Goal: Task Accomplishment & Management: Use online tool/utility

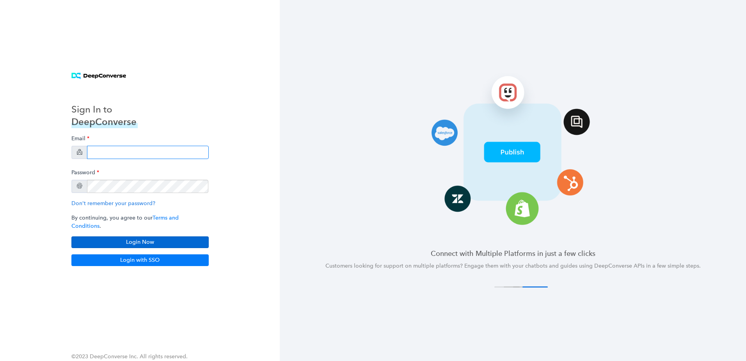
type input "[PERSON_NAME][EMAIL_ADDRESS][PERSON_NAME][DOMAIN_NAME]"
click at [157, 237] on button "Login Now" at bounding box center [139, 242] width 137 height 12
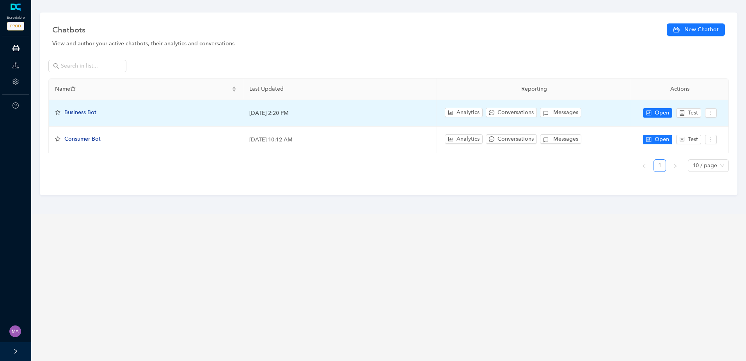
click at [90, 112] on span "Business Bot" at bounding box center [80, 112] width 32 height 7
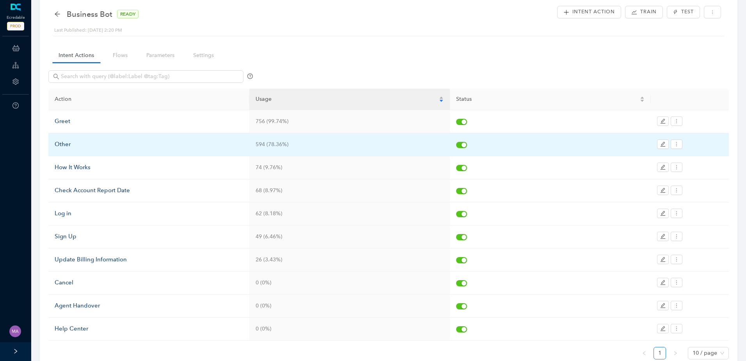
scroll to position [58, 0]
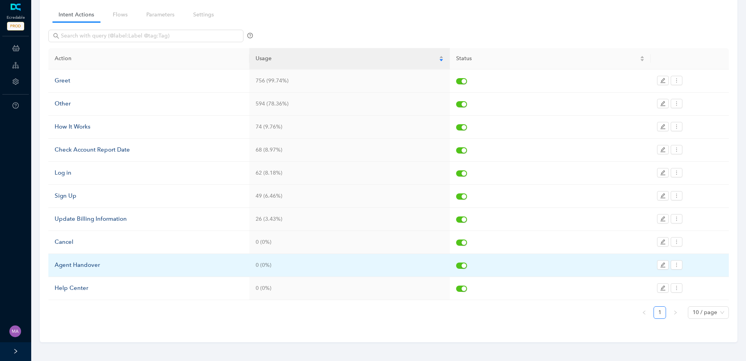
click at [84, 267] on div "Agent Handover" at bounding box center [149, 264] width 188 height 9
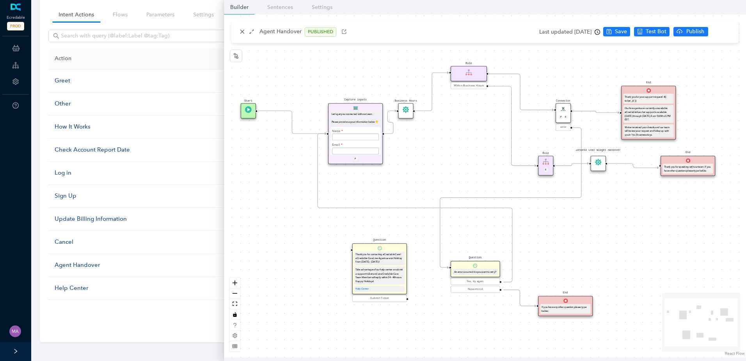
drag, startPoint x: 463, startPoint y: 147, endPoint x: 442, endPoint y: 163, distance: 25.7
click at [442, 163] on div "Start End If you have any other question please type below. Connector P E error…" at bounding box center [485, 185] width 522 height 343
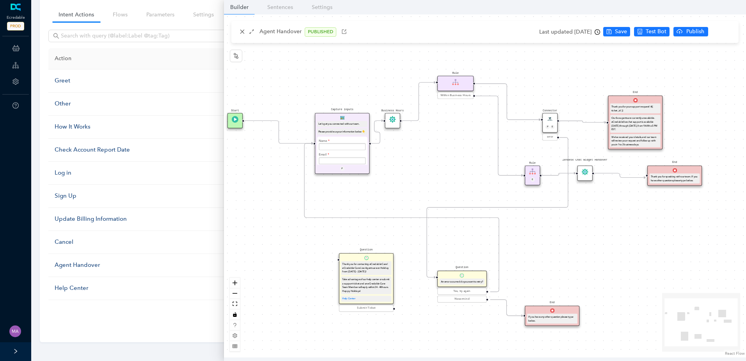
click at [376, 144] on circle "Edge from e7b41dfe-3bde-c007-c096-cef069175f45 to ec9b0b58-7d9d-1907-132b-3d250…" at bounding box center [375, 143] width 9 height 9
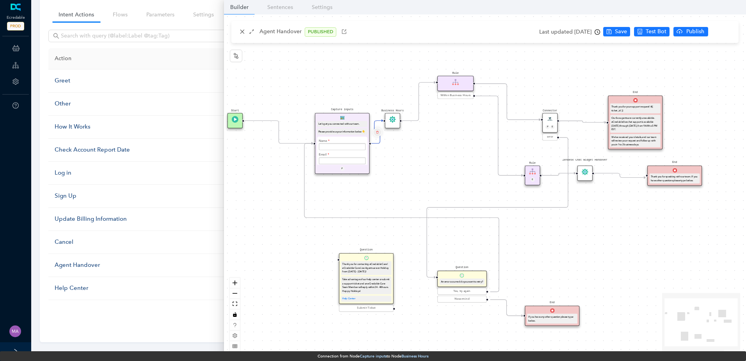
click at [376, 133] on icon "delete" at bounding box center [377, 131] width 3 height 5
click at [421, 117] on span "Yes" at bounding box center [423, 113] width 9 height 9
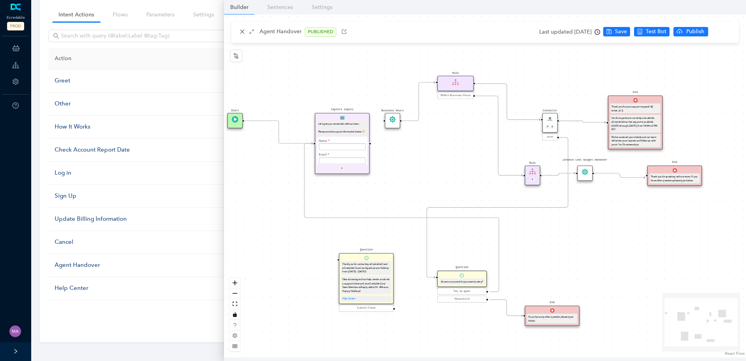
click at [582, 122] on icon "Edge from e482f140-49c1-bae9-e202-e24a98815977 to f68cb803-94d7-777c-bd66-ebef2…" at bounding box center [582, 122] width 47 height 2
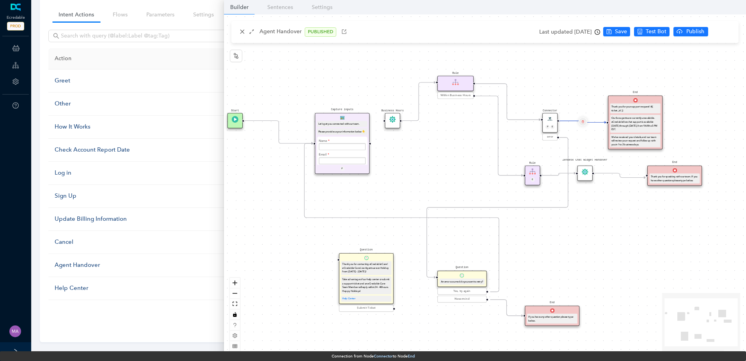
click at [585, 121] on button "Edge from e482f140-49c1-bae9-e202-e24a98815977 to f68cb803-94d7-777c-bd66-ebef2…" at bounding box center [582, 121] width 9 height 9
click at [625, 105] on span "Yes" at bounding box center [629, 103] width 9 height 9
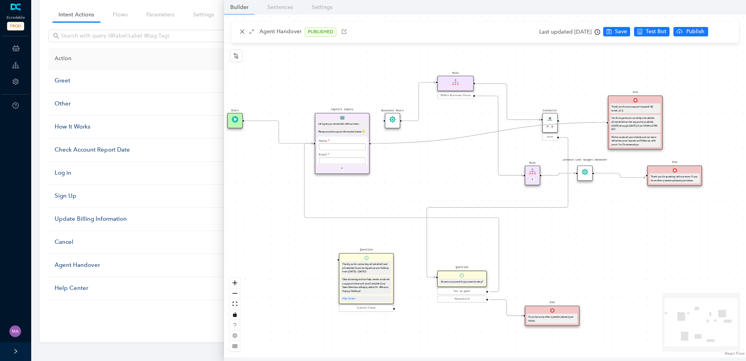
drag, startPoint x: 371, startPoint y: 143, endPoint x: 599, endPoint y: 123, distance: 229.5
click at [599, 123] on div "Start End If you have any other question please type below. Connector P E error…" at bounding box center [485, 185] width 522 height 343
click at [612, 34] on icon "save" at bounding box center [609, 31] width 5 height 5
click at [723, 32] on span "Publish" at bounding box center [726, 31] width 20 height 9
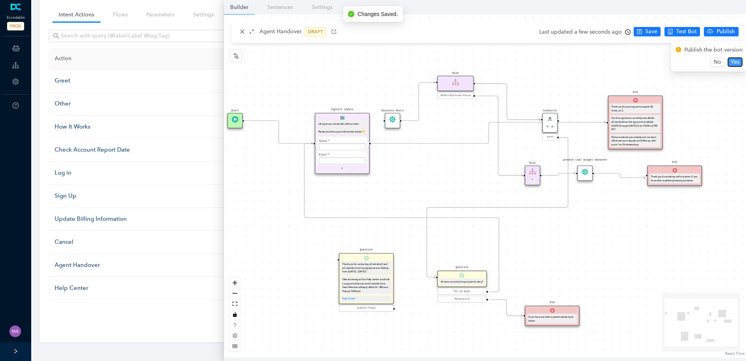
click at [732, 61] on span "Yes" at bounding box center [735, 62] width 9 height 9
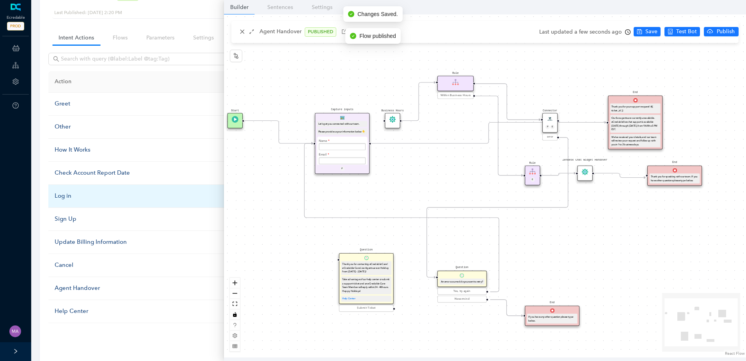
scroll to position [0, 0]
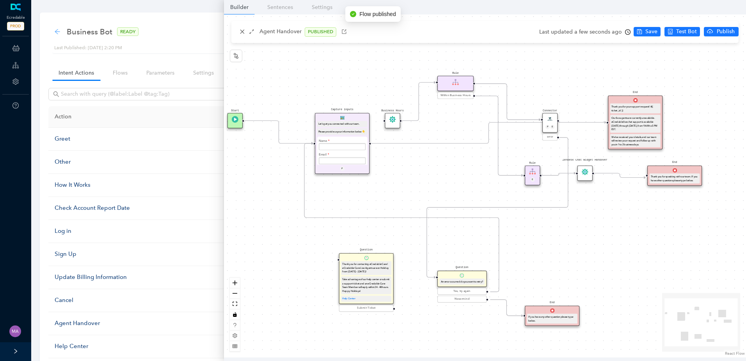
click at [59, 30] on icon "arrow-left" at bounding box center [57, 31] width 6 height 6
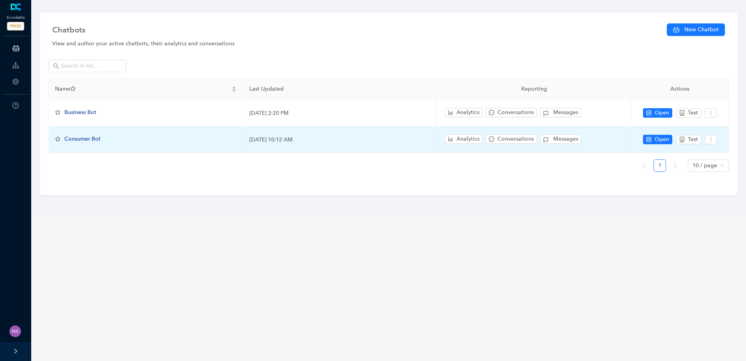
click at [85, 140] on span "Consumer Bot" at bounding box center [82, 138] width 36 height 7
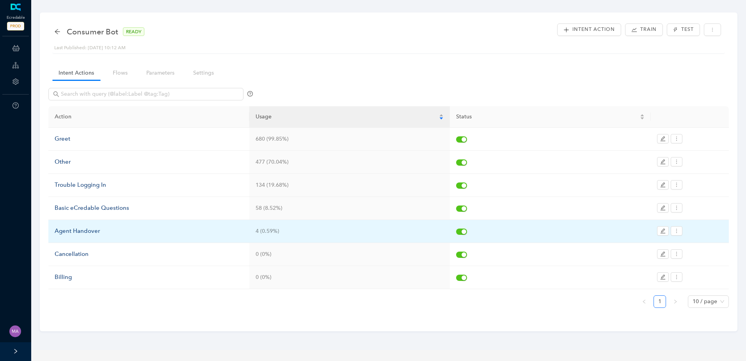
click at [101, 233] on div "Agent Handover" at bounding box center [149, 230] width 188 height 9
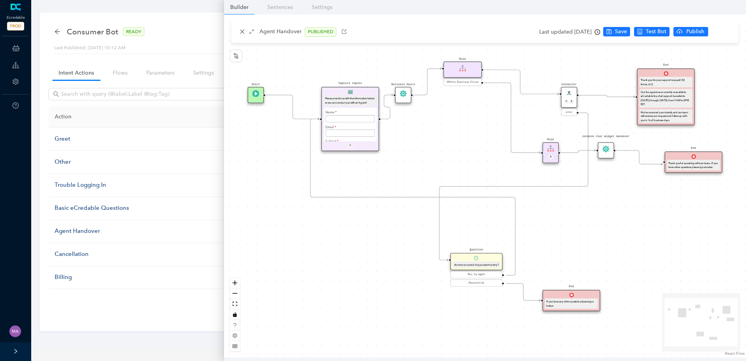
drag, startPoint x: 446, startPoint y: 126, endPoint x: 428, endPoint y: 140, distance: 22.7
click at [436, 142] on div "Start End If you have any other question please type below. Connector P E error…" at bounding box center [485, 185] width 522 height 343
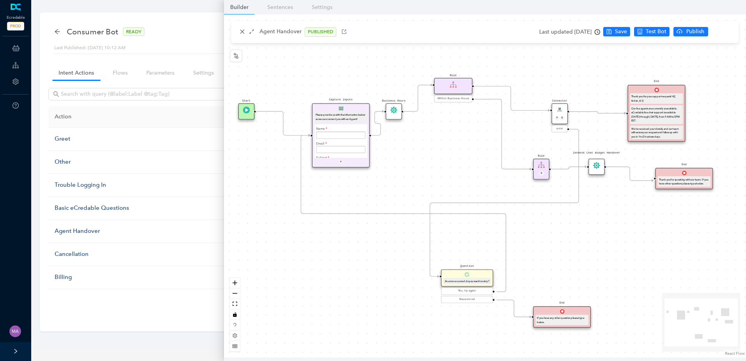
click at [381, 129] on icon "Edge from e7b41dfe-3bde-c007-c096-cef069175f45 to ec9b0b58-7d9d-1907-132b-3d250…" at bounding box center [377, 123] width 12 height 24
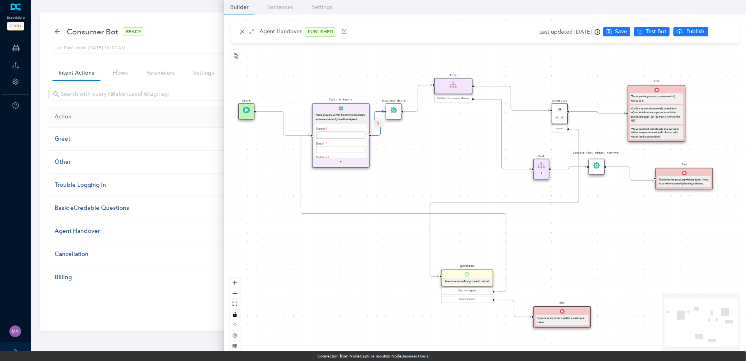
click at [379, 122] on icon "delete" at bounding box center [377, 123] width 3 height 5
click at [421, 106] on span "Yes" at bounding box center [423, 104] width 9 height 9
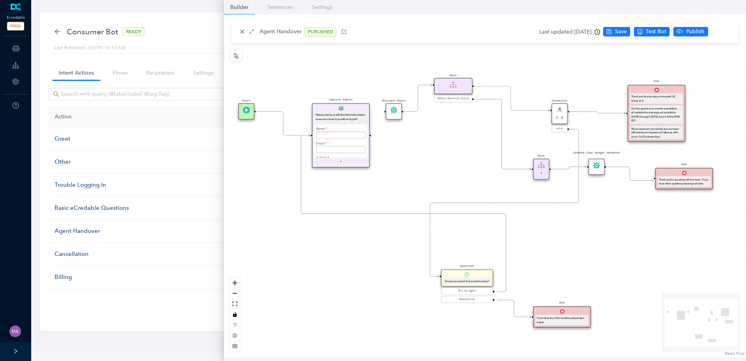
click at [596, 113] on icon "Edge from e482f140-49c1-bae9-e202-e24a98815977 to f68cb803-94d7-777c-bd66-ebef2…" at bounding box center [598, 113] width 56 height 2
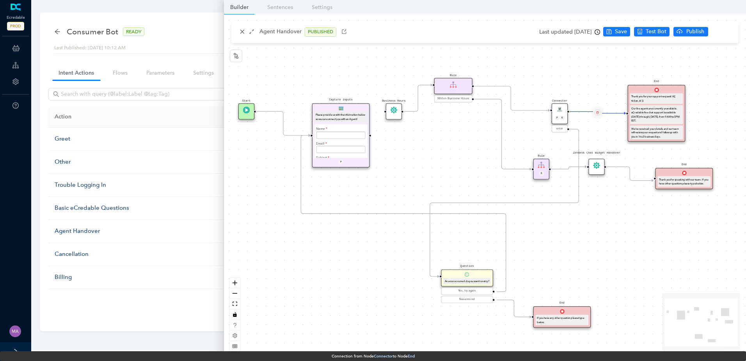
click at [599, 112] on icon "delete" at bounding box center [597, 112] width 3 height 5
click at [641, 93] on span "Yes" at bounding box center [644, 93] width 9 height 9
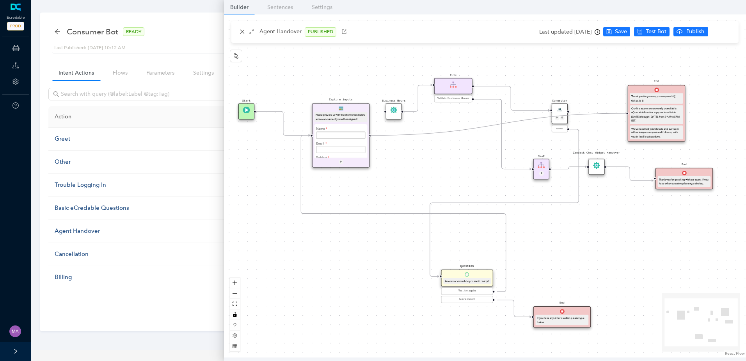
drag, startPoint x: 371, startPoint y: 135, endPoint x: 621, endPoint y: 115, distance: 251.4
click at [621, 115] on div "Start End If you have any other question please type below. Connector P E error…" at bounding box center [485, 185] width 522 height 343
click at [627, 32] on span "Save" at bounding box center [621, 31] width 12 height 9
click at [717, 35] on span "Publish" at bounding box center [726, 31] width 20 height 9
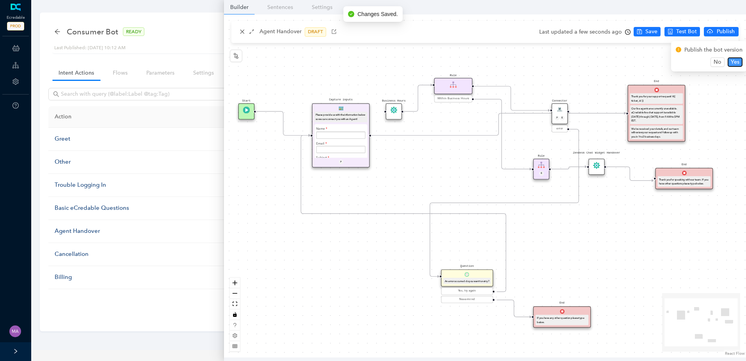
click at [734, 61] on span "Yes" at bounding box center [735, 62] width 9 height 9
